Goal: Find specific page/section: Find specific page/section

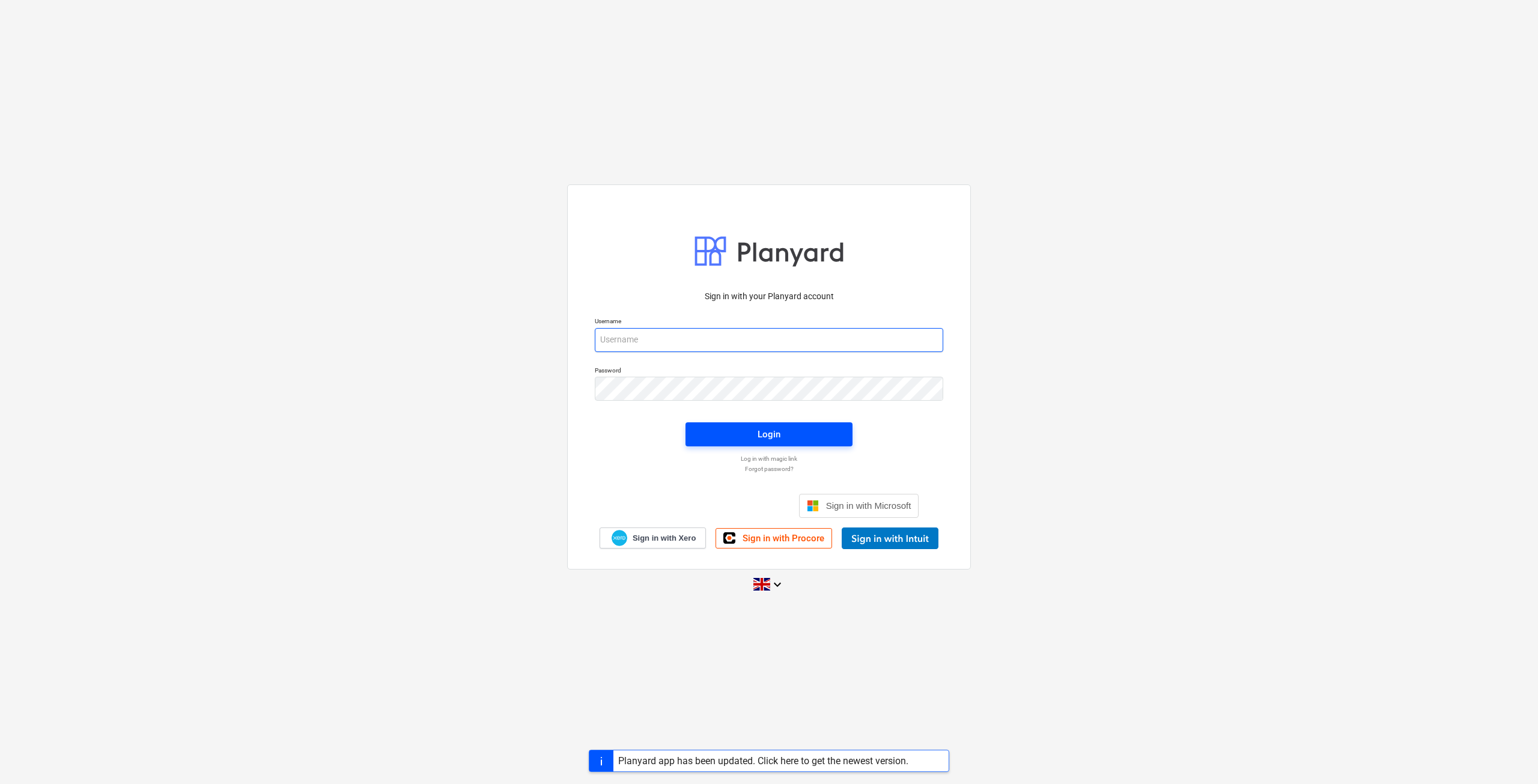
type input "[EMAIL_ADDRESS][DOMAIN_NAME]"
click at [737, 433] on span "Login" at bounding box center [769, 434] width 138 height 16
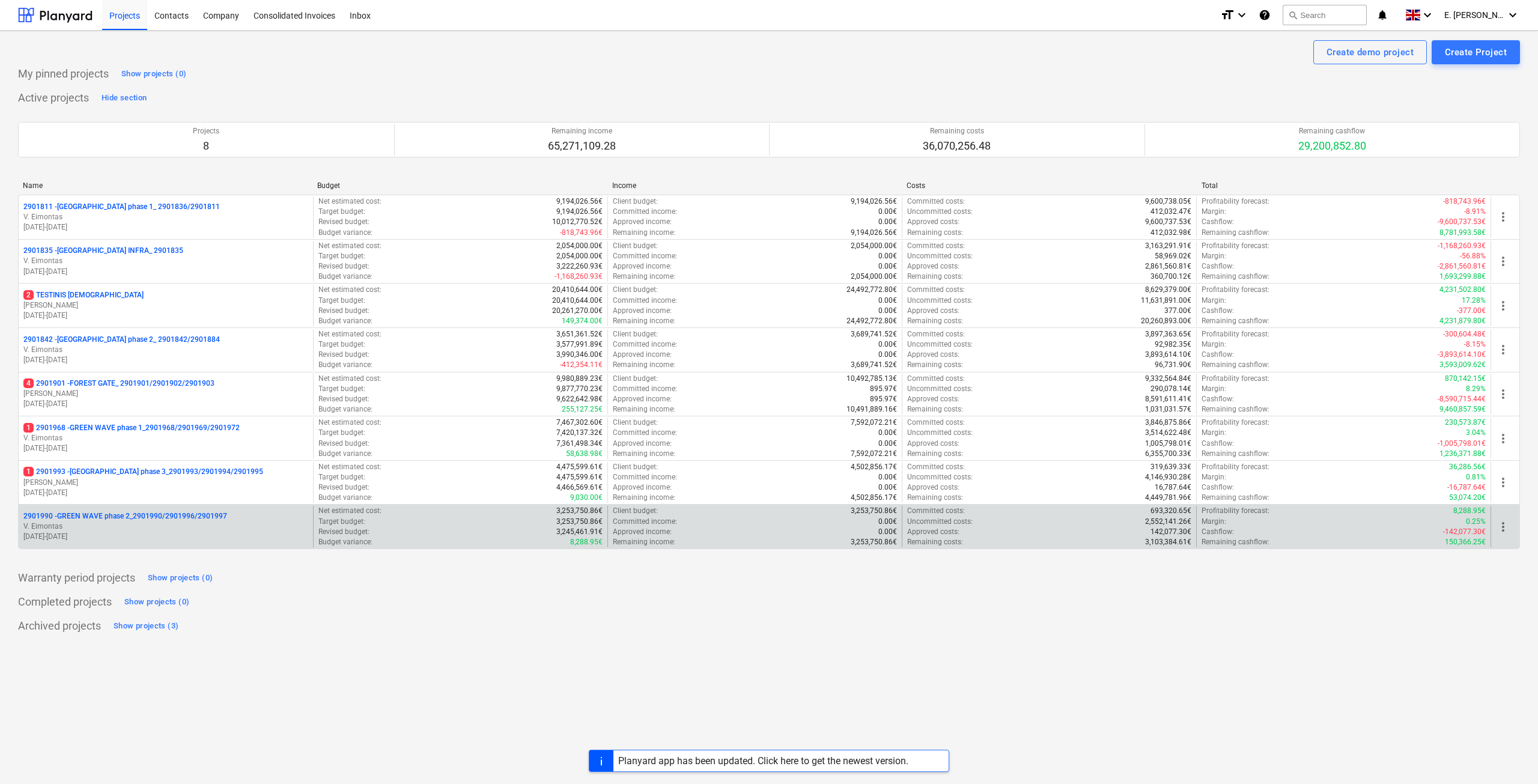
click at [143, 514] on p "2901990 - GREEN WAVE phase 2_2901990/2901996/2901997" at bounding box center [125, 516] width 203 height 10
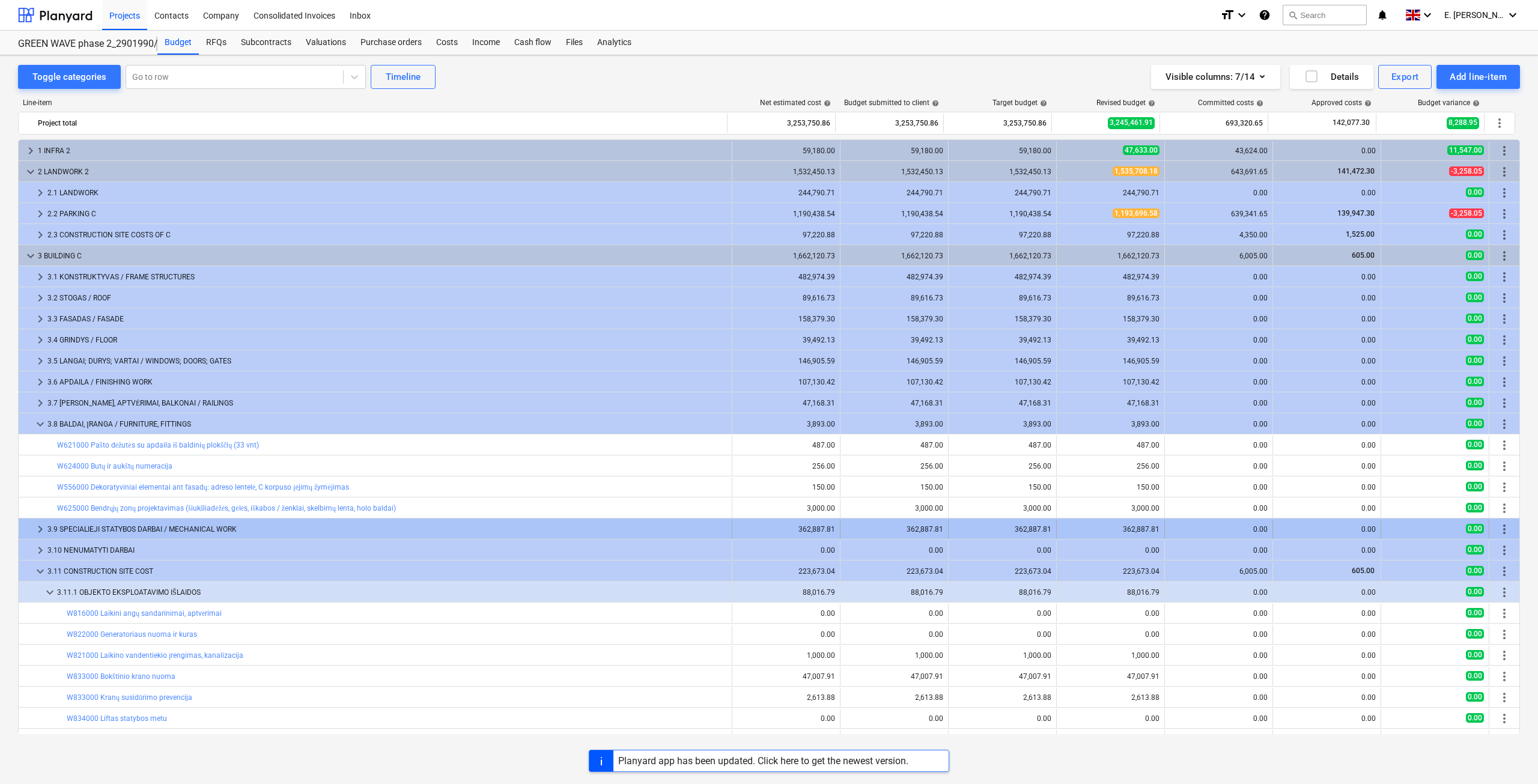
scroll to position [267, 0]
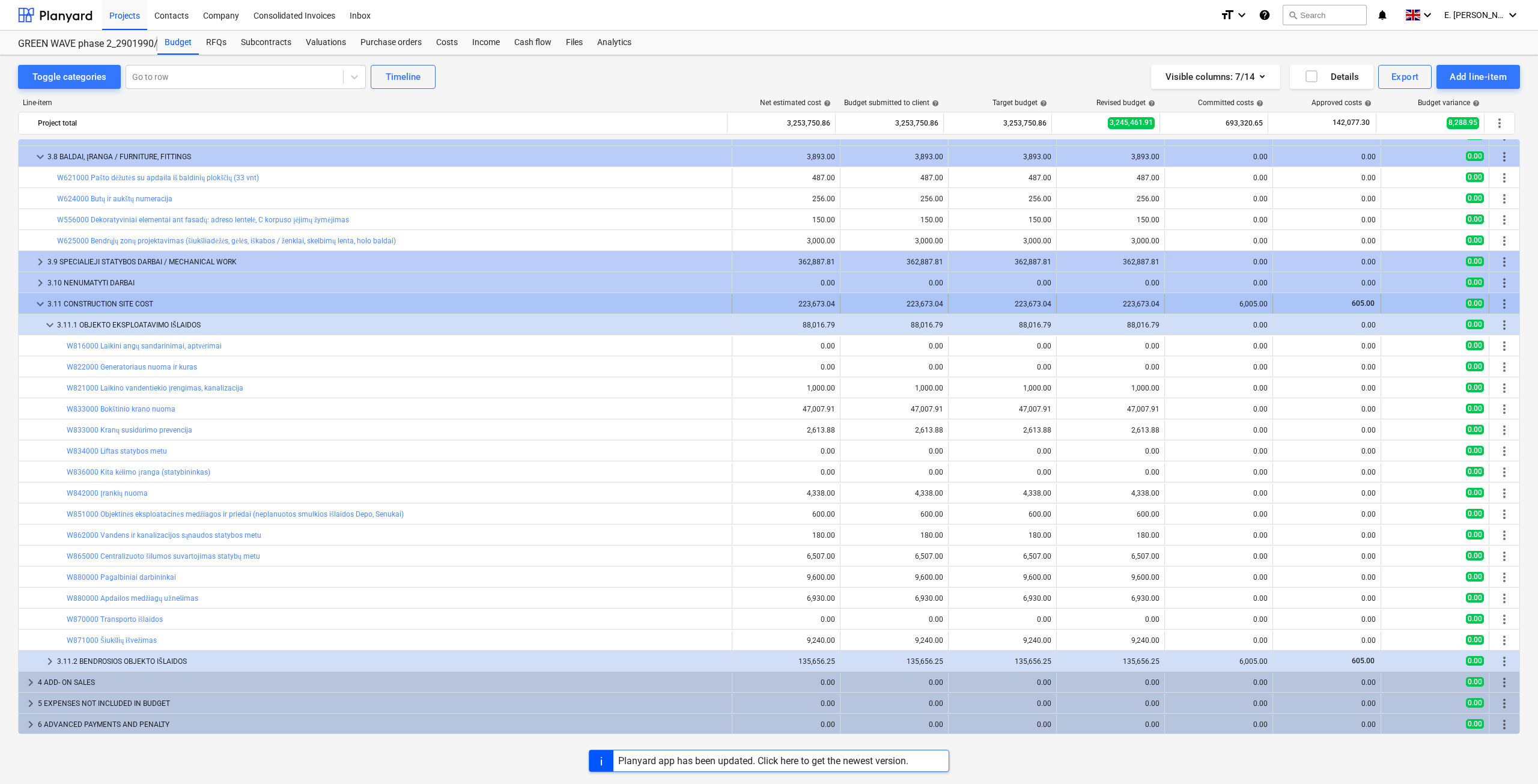
click at [35, 307] on span "keyboard_arrow_down" at bounding box center [40, 304] width 14 height 14
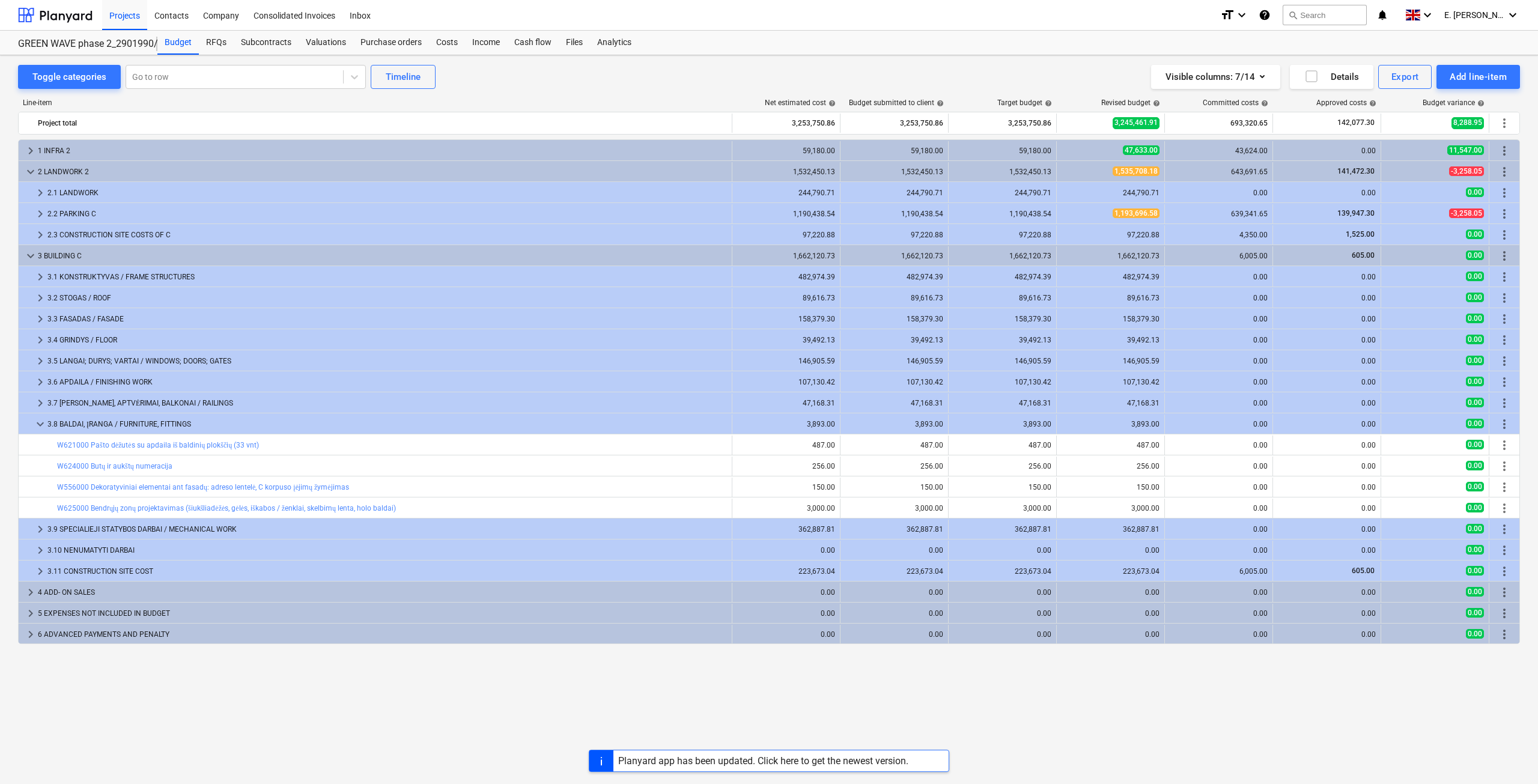
scroll to position [0, 0]
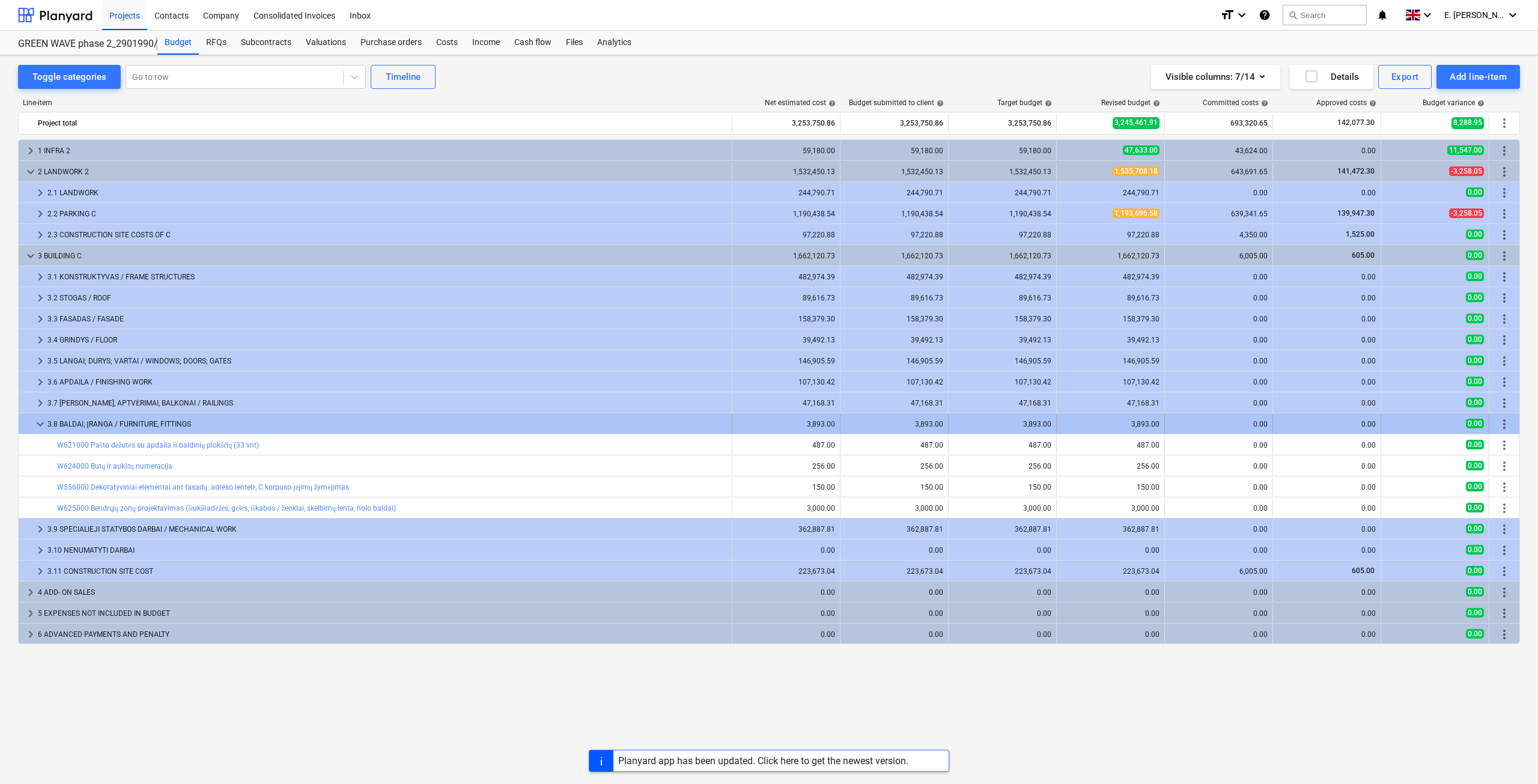
click at [42, 422] on span "keyboard_arrow_down" at bounding box center [40, 424] width 14 height 14
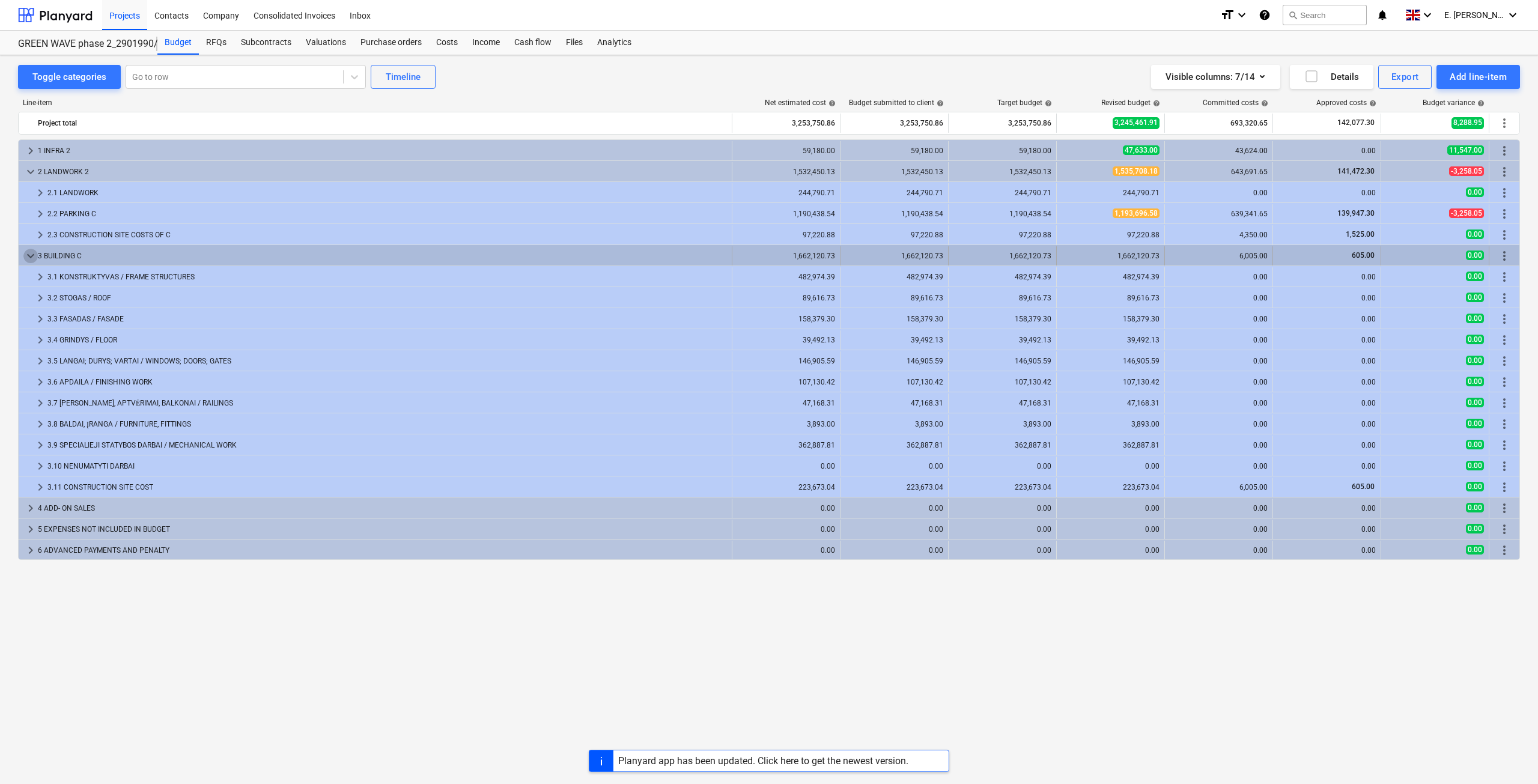
click at [35, 253] on span "keyboard_arrow_down" at bounding box center [30, 256] width 14 height 14
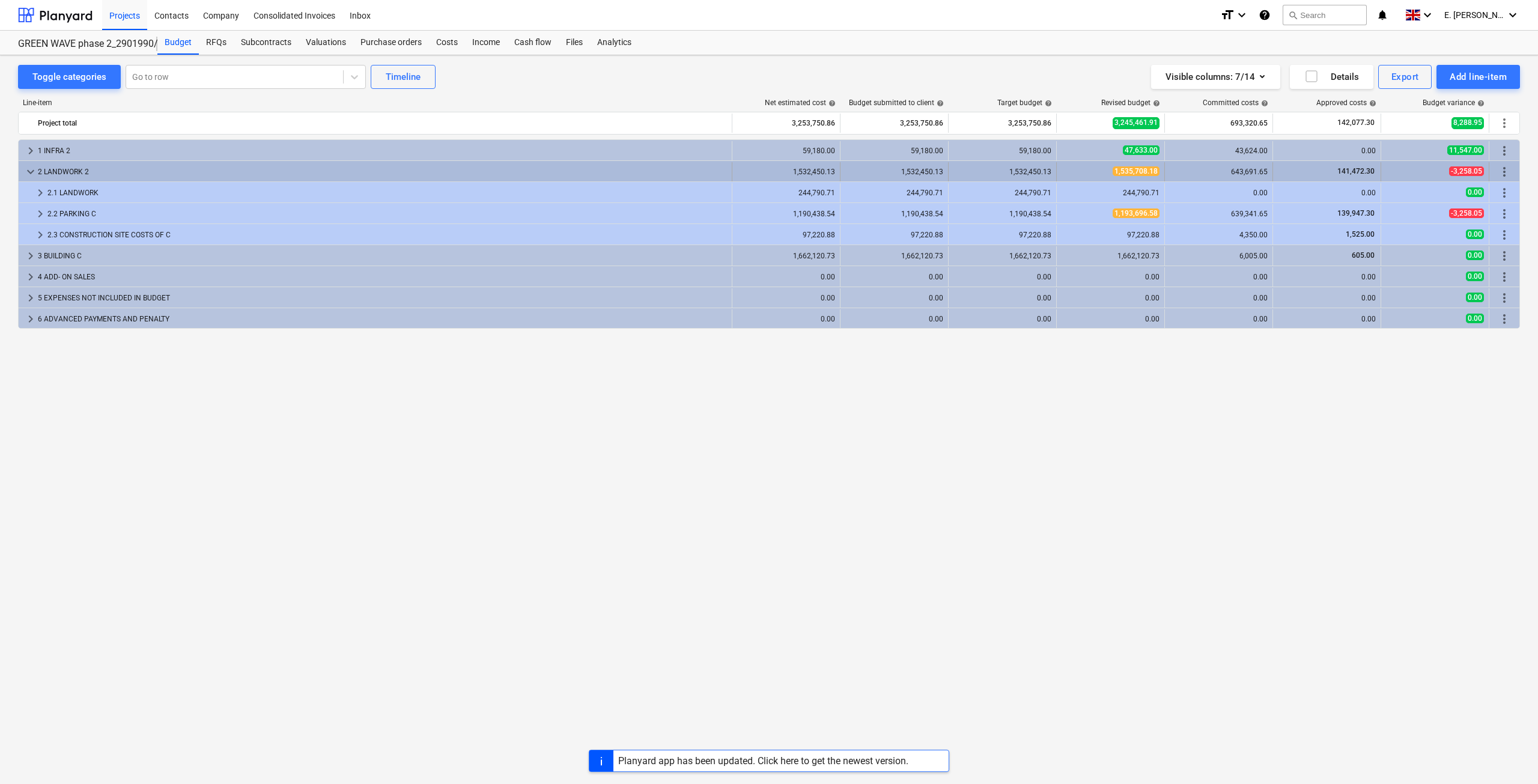
click at [30, 170] on span "keyboard_arrow_down" at bounding box center [30, 171] width 14 height 14
